Goal: Task Accomplishment & Management: Use online tool/utility

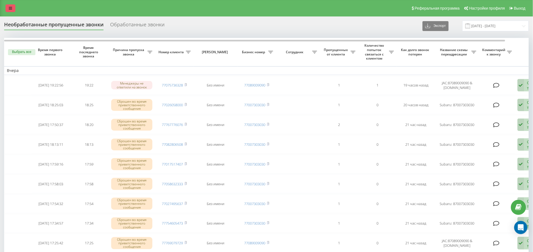
click at [7, 6] on link at bounding box center [10, 8] width 10 height 8
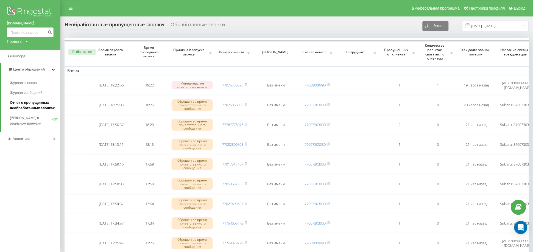
click at [36, 98] on link "Отчет о пропущенных необработанных звонках" at bounding box center [35, 105] width 51 height 15
click at [37, 102] on span "Отчет о пропущенных необработанных звонках" at bounding box center [34, 105] width 48 height 11
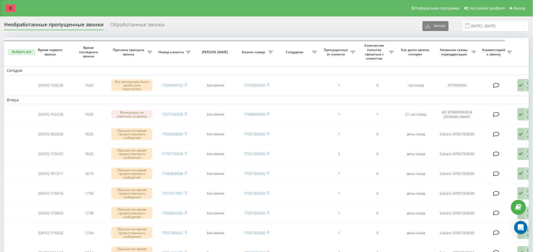
click at [12, 10] on link at bounding box center [10, 8] width 10 height 8
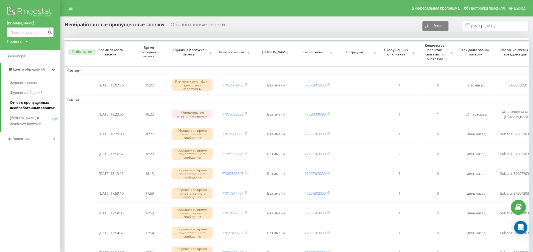
click at [26, 108] on span "Отчет о пропущенных необработанных звонках" at bounding box center [34, 105] width 48 height 11
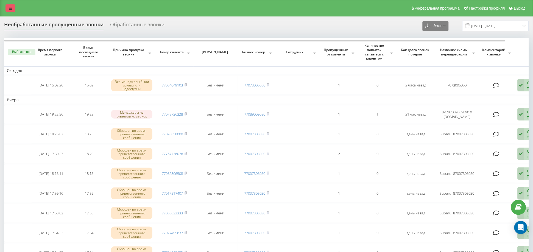
click at [8, 9] on link at bounding box center [10, 8] width 10 height 8
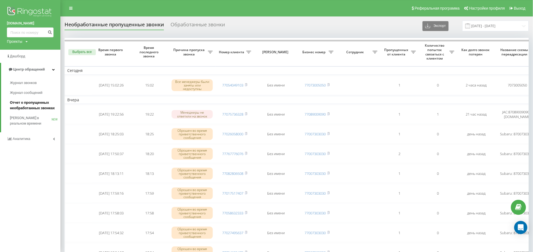
click at [44, 101] on span "Отчет о пропущенных необработанных звонках" at bounding box center [34, 105] width 48 height 11
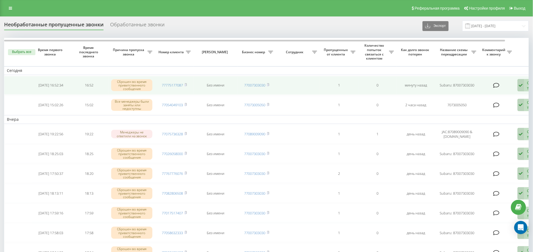
click at [526, 86] on div "Обработать Не удалось связаться Связался с клиентом с помощью другого канала Кл…" at bounding box center [534, 85] width 32 height 13
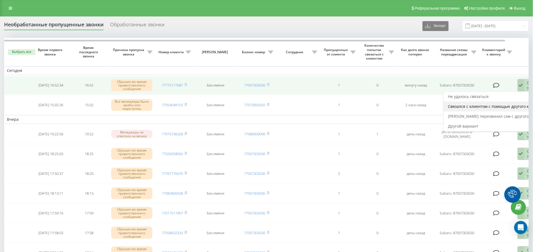
click at [496, 107] on span "Связался с клиентом с помощью другого канала" at bounding box center [494, 106] width 92 height 5
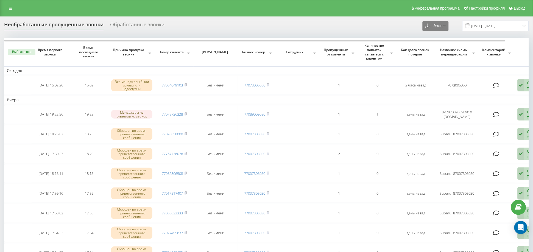
drag, startPoint x: 8, startPoint y: 7, endPoint x: 16, endPoint y: 11, distance: 9.5
click at [8, 7] on link at bounding box center [10, 8] width 10 height 8
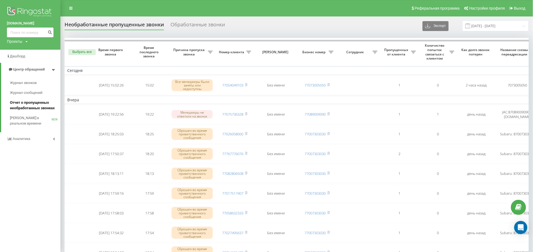
click at [37, 104] on span "Отчет о пропущенных необработанных звонках" at bounding box center [34, 105] width 48 height 11
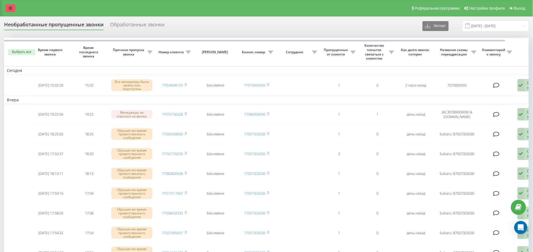
click at [10, 9] on icon at bounding box center [10, 8] width 3 height 4
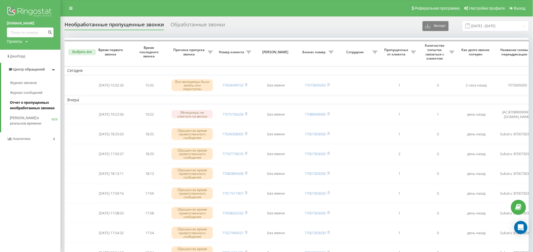
click at [46, 106] on span "Отчет о пропущенных необработанных звонках" at bounding box center [34, 105] width 48 height 11
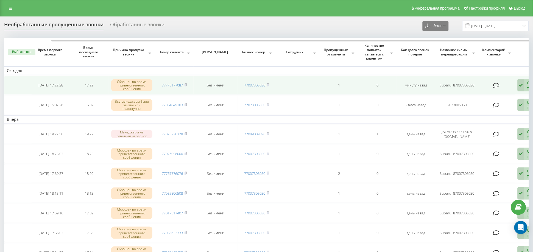
scroll to position [0, 24]
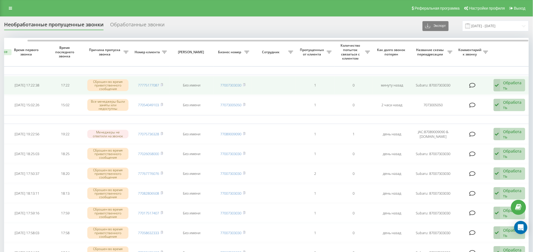
click at [511, 84] on div "Обработать" at bounding box center [513, 85] width 19 height 10
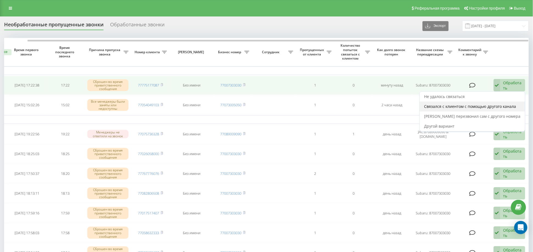
click at [474, 105] on span "Связался с клиентом с помощью другого канала" at bounding box center [470, 106] width 92 height 5
